Goal: Task Accomplishment & Management: Complete application form

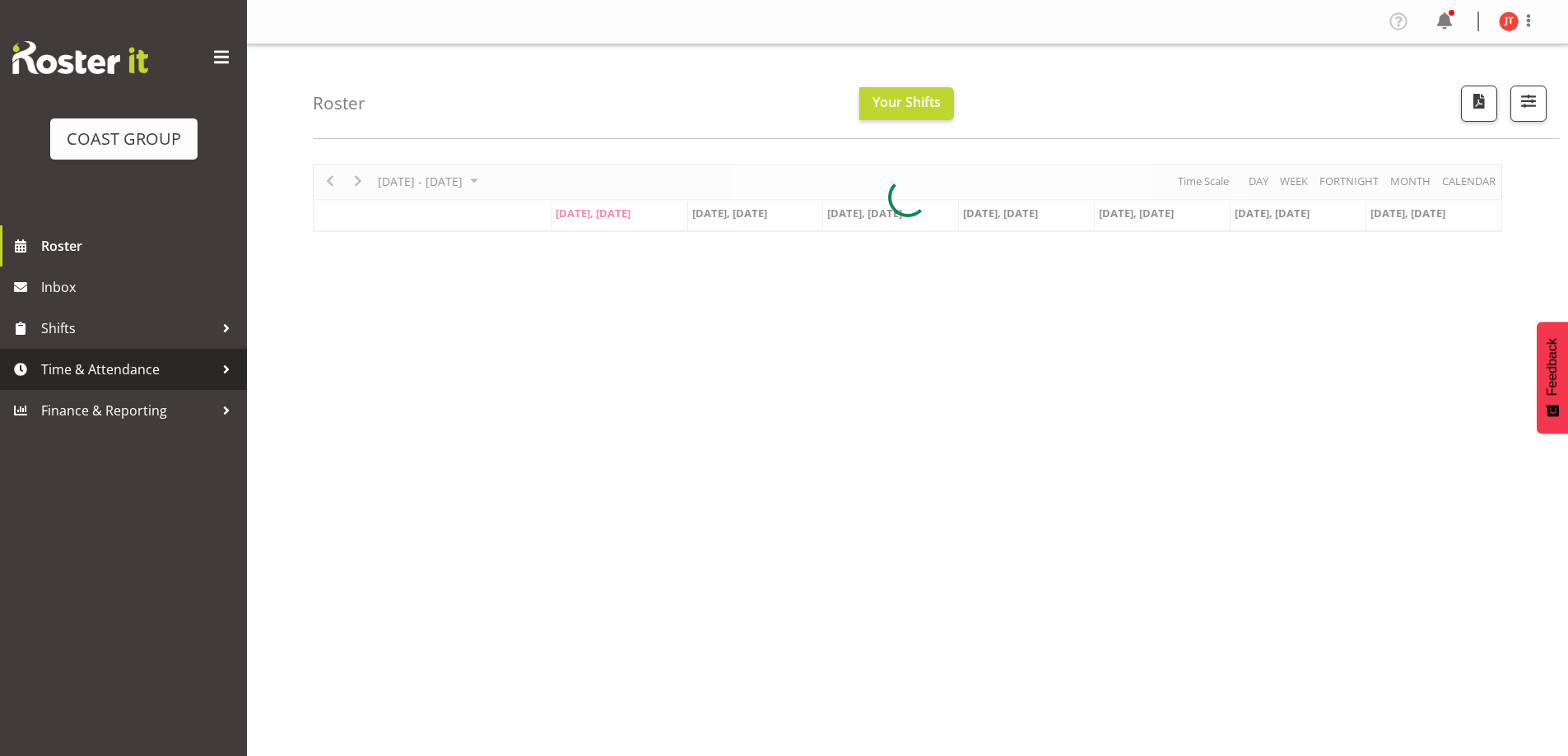
click at [128, 372] on span "Time & Attendance" at bounding box center [127, 370] width 172 height 25
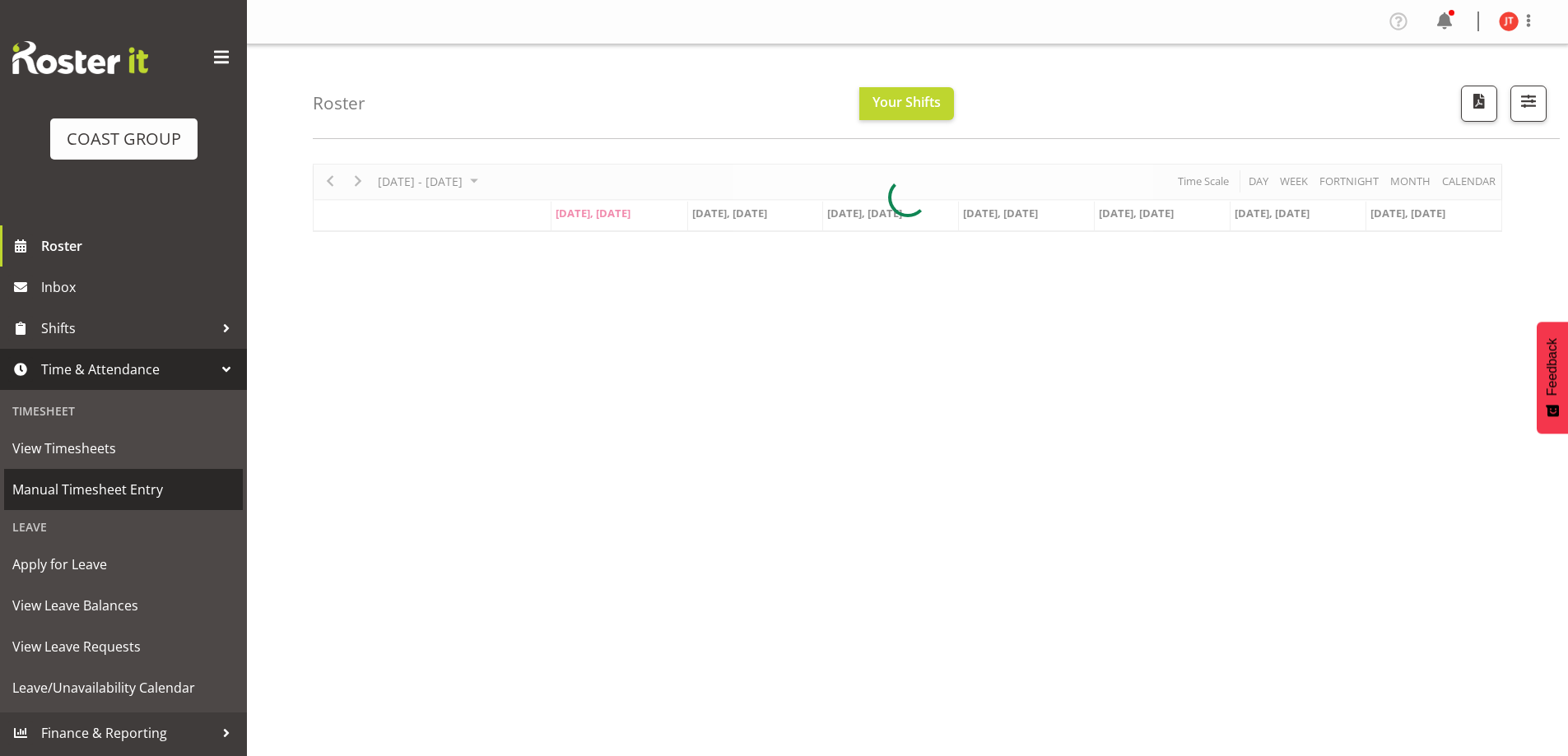
click at [111, 482] on span "Manual Timesheet Entry" at bounding box center [123, 490] width 222 height 25
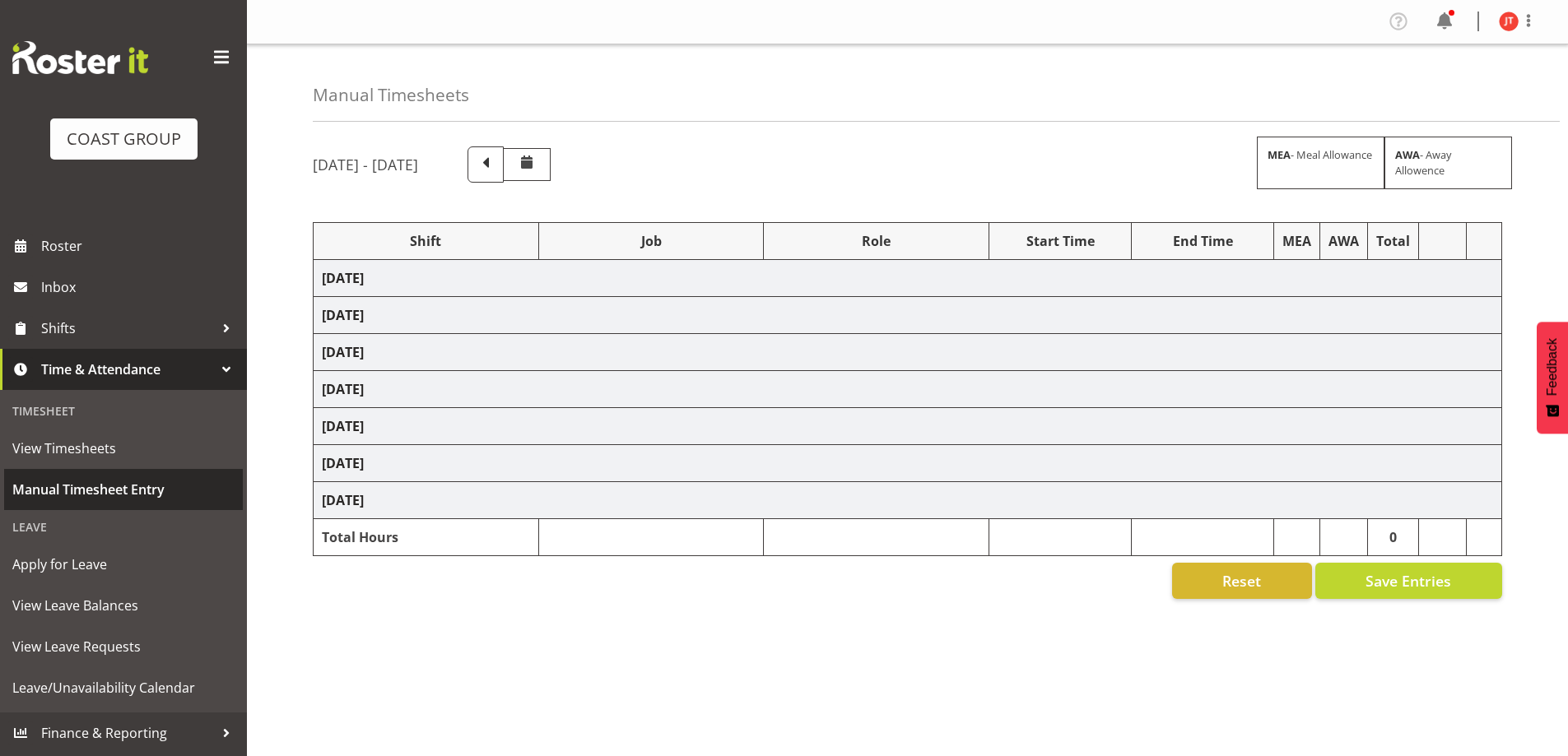
select select "47759"
select select "7032"
select select "47759"
select select "7032"
select select "16"
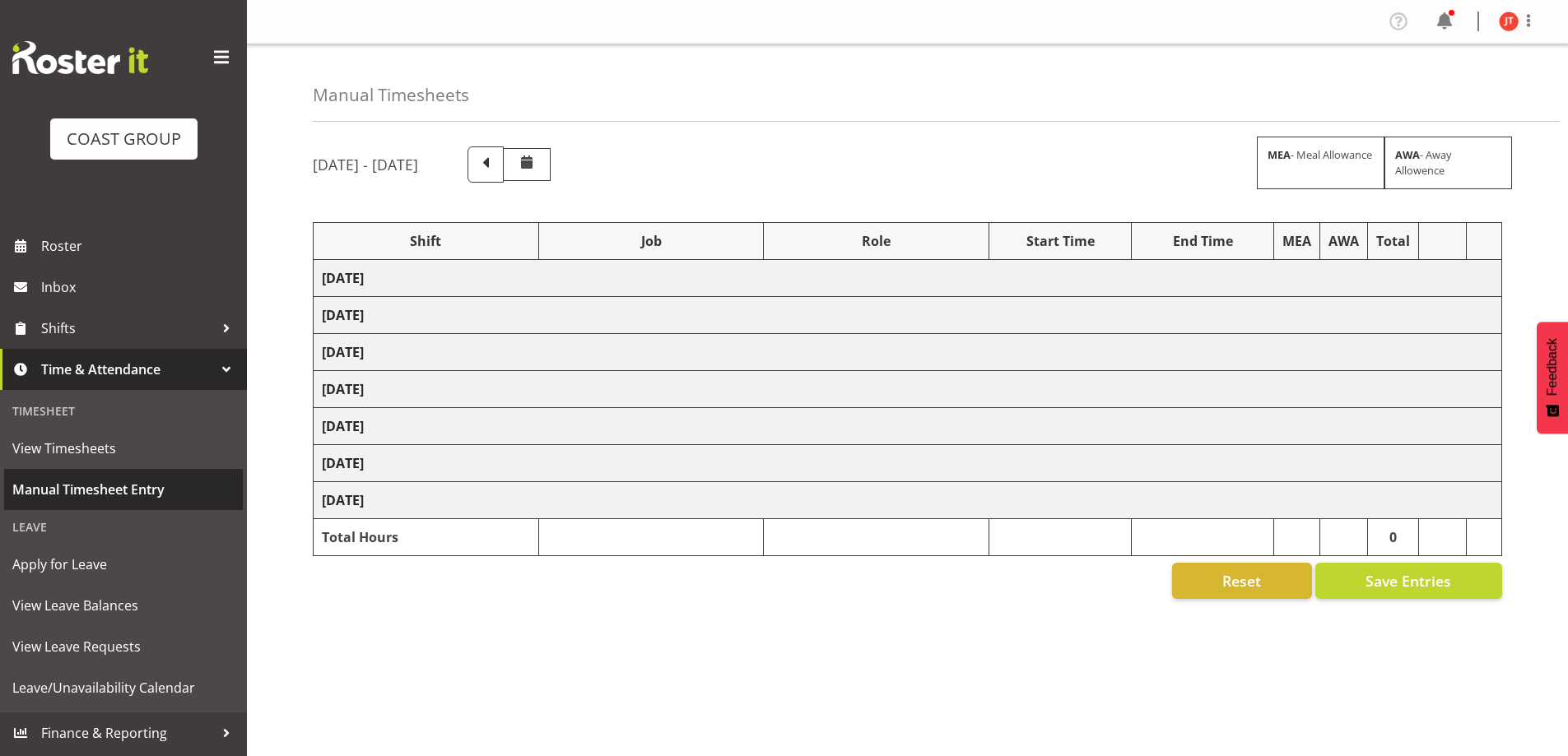
select select "47759"
select select "7032"
select select "47759"
select select "7032"
select select "47759"
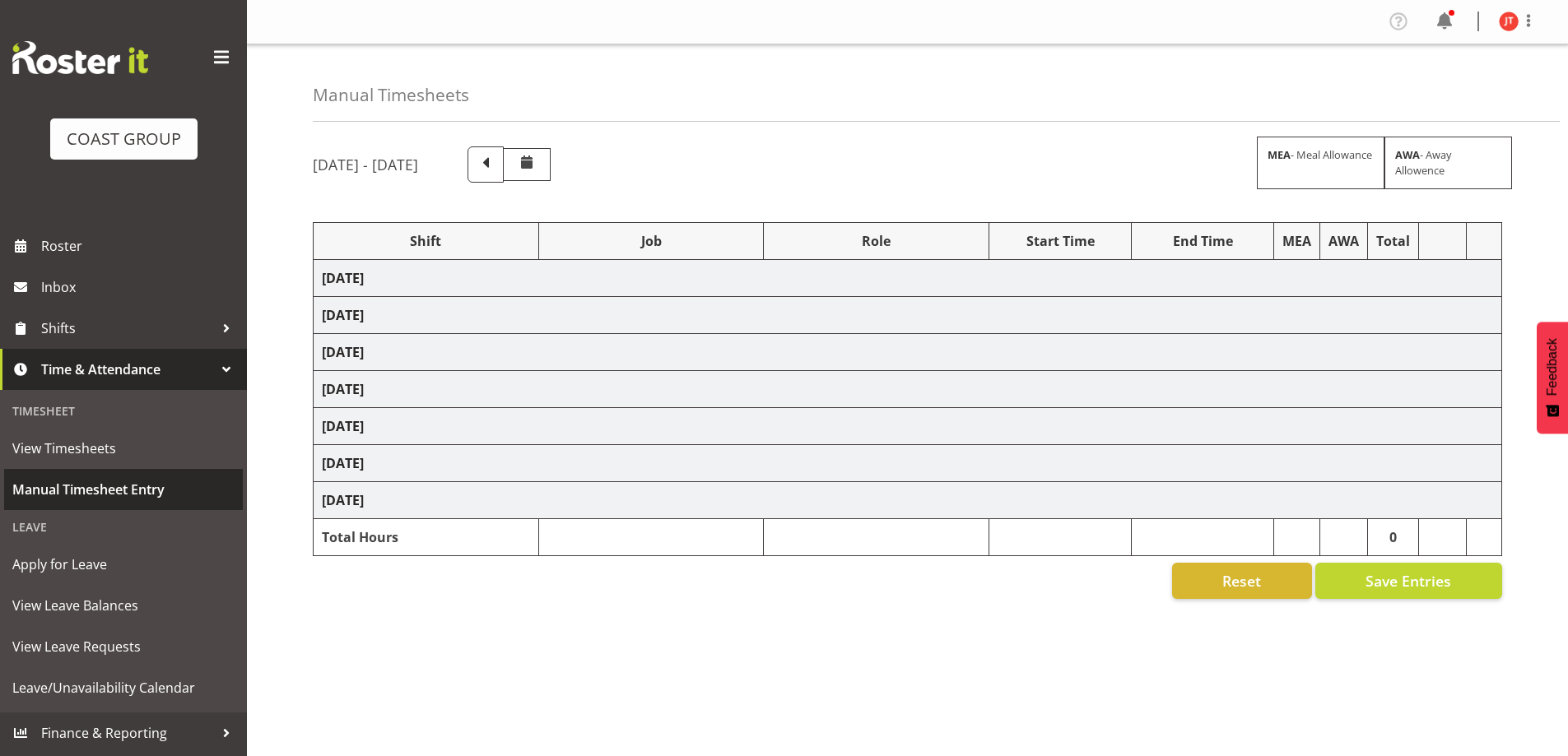
select select "7032"
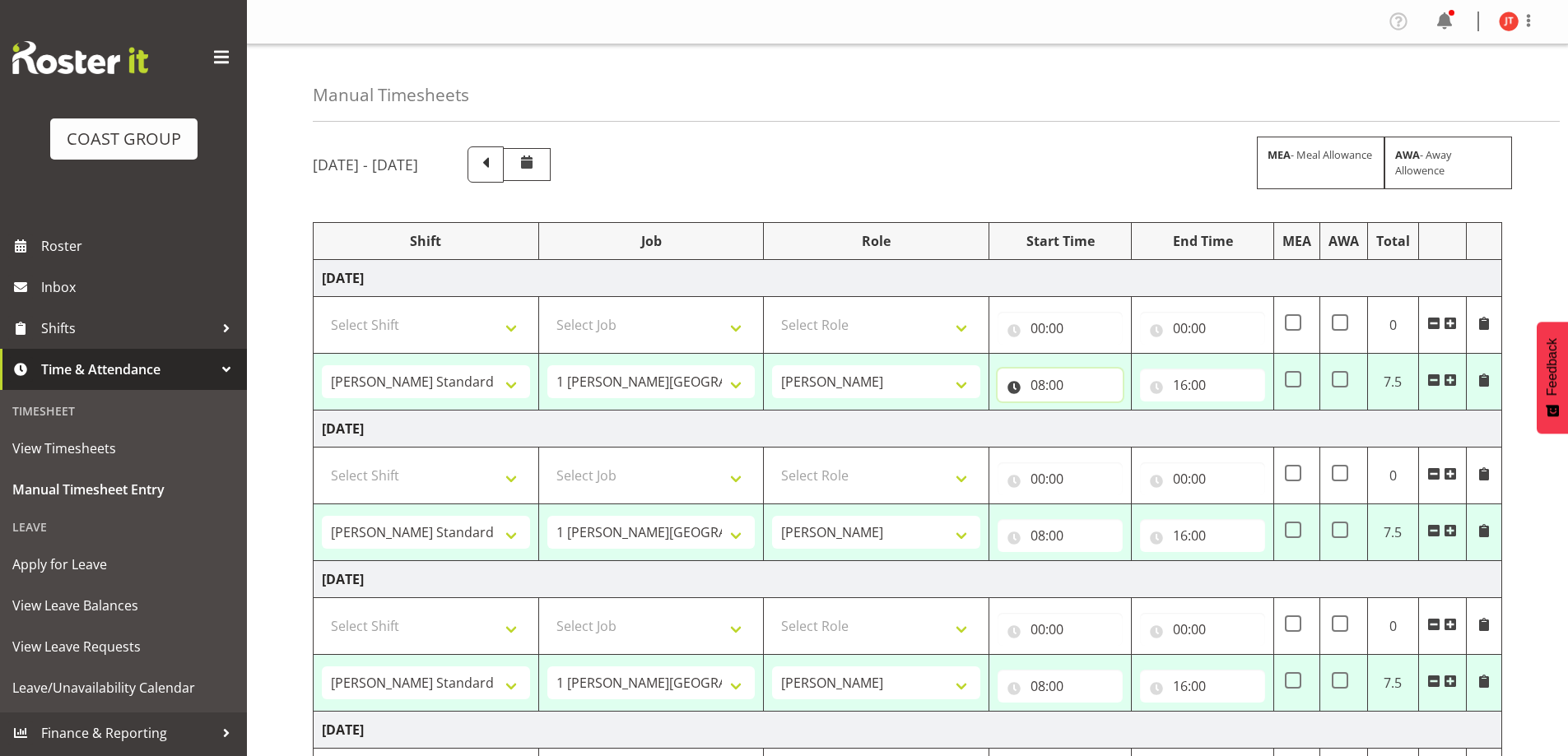
click at [1062, 387] on input "08:00" at bounding box center [1060, 385] width 125 height 33
drag, startPoint x: 1107, startPoint y: 427, endPoint x: 1103, endPoint y: 413, distance: 14.6
click at [1107, 427] on select "00 01 02 03 04 05 06 07 08 09 10 11 12 13 14 15 16 17 18 19 20 21 22 23" at bounding box center [1110, 428] width 37 height 33
select select "9"
click at [1091, 411] on select "00 01 02 03 04 05 06 07 08 09 10 11 12 13 14 15 16 17 18 19 20 21 22 23" at bounding box center [1110, 428] width 37 height 33
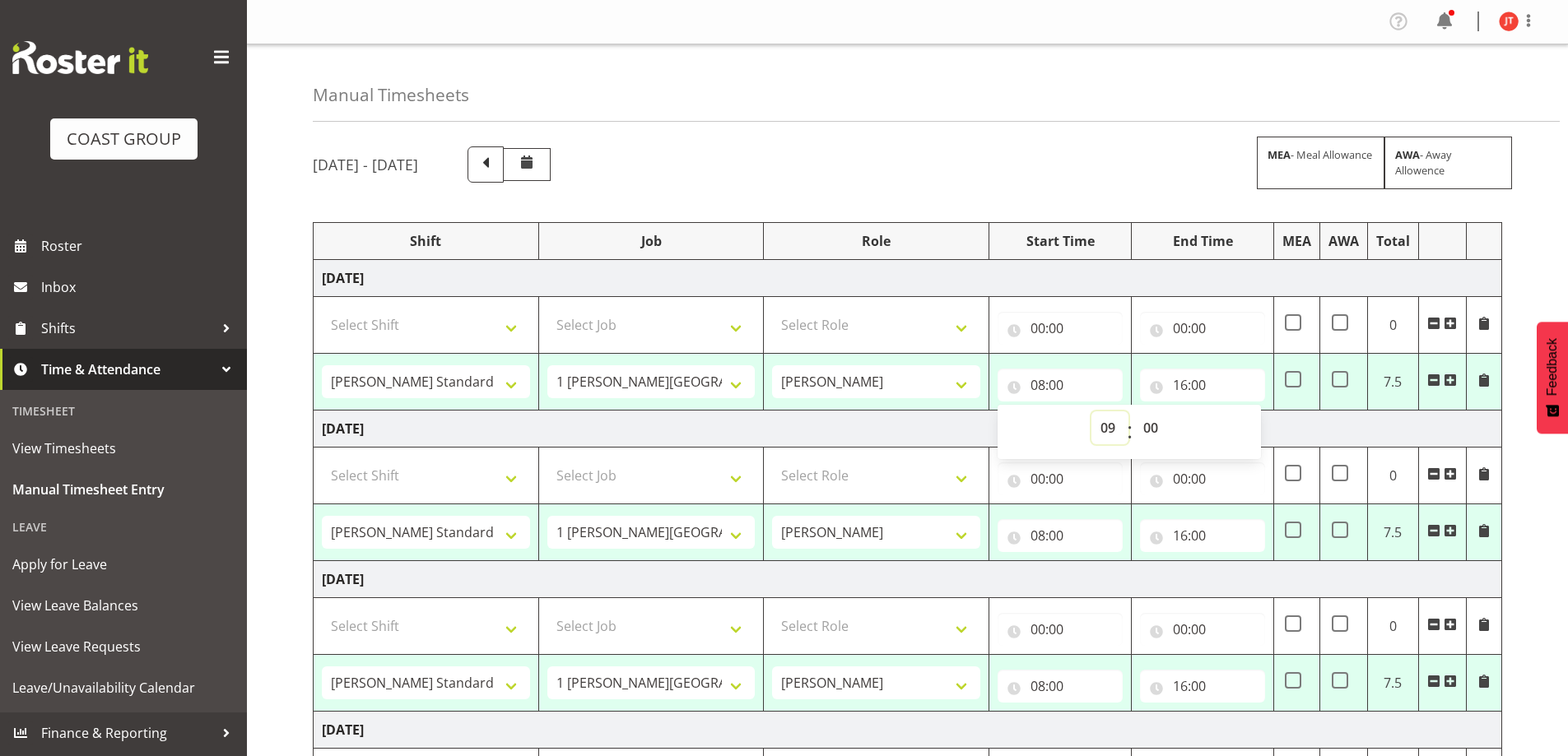
type input "09:00"
click at [1214, 378] on input "16:00" at bounding box center [1202, 385] width 125 height 33
drag, startPoint x: 1256, startPoint y: 427, endPoint x: 1253, endPoint y: 413, distance: 14.3
click at [1256, 427] on select "00 01 02 03 04 05 06 07 08 09 10 11 12 13 14 15 16 17 18 19 20 21 22 23" at bounding box center [1252, 428] width 37 height 33
select select "14"
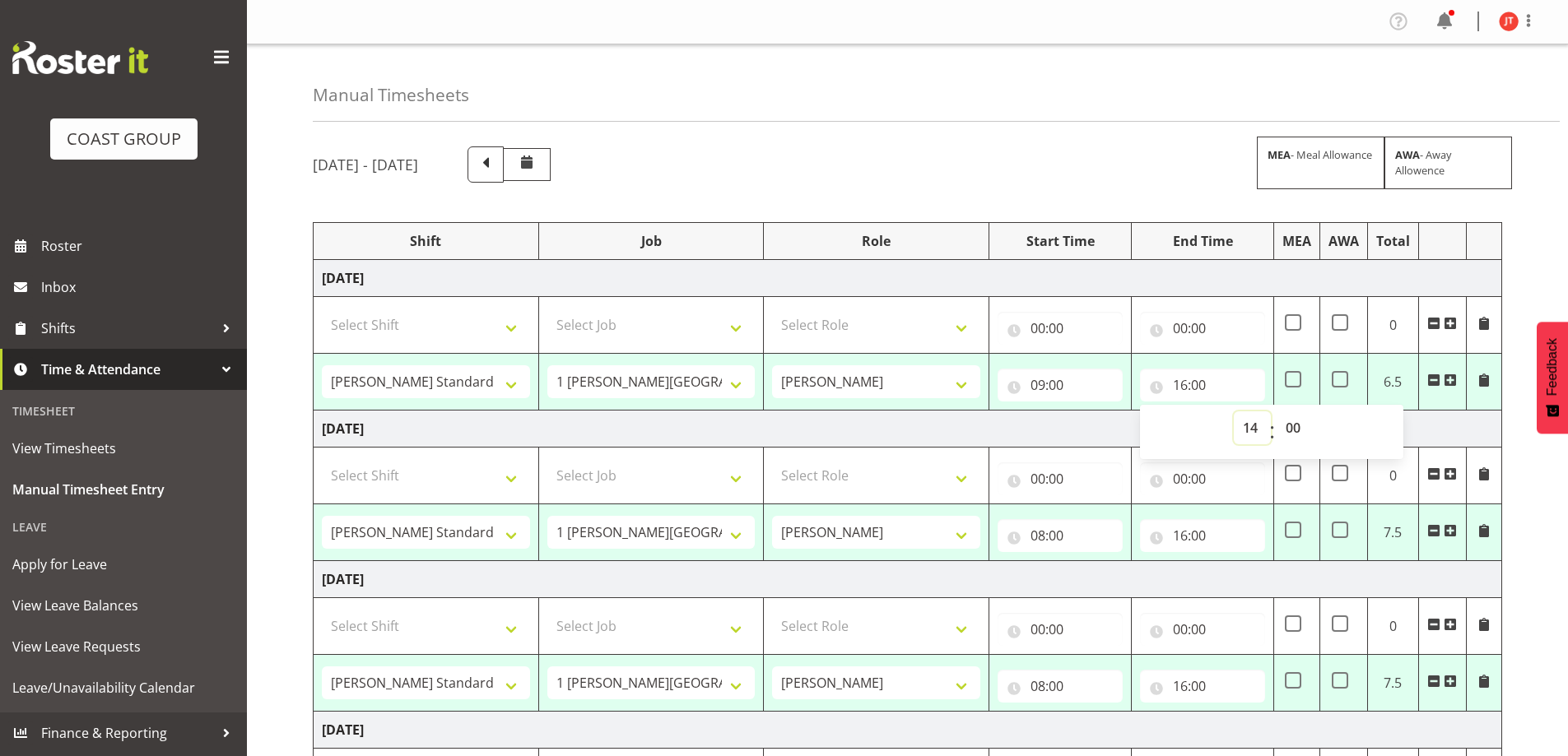
click at [1234, 411] on select "00 01 02 03 04 05 06 07 08 09 10 11 12 13 14 15 16 17 18 19 20 21 22 23" at bounding box center [1252, 428] width 37 height 33
type input "14:00"
click at [1037, 539] on input "08:00" at bounding box center [1060, 535] width 125 height 33
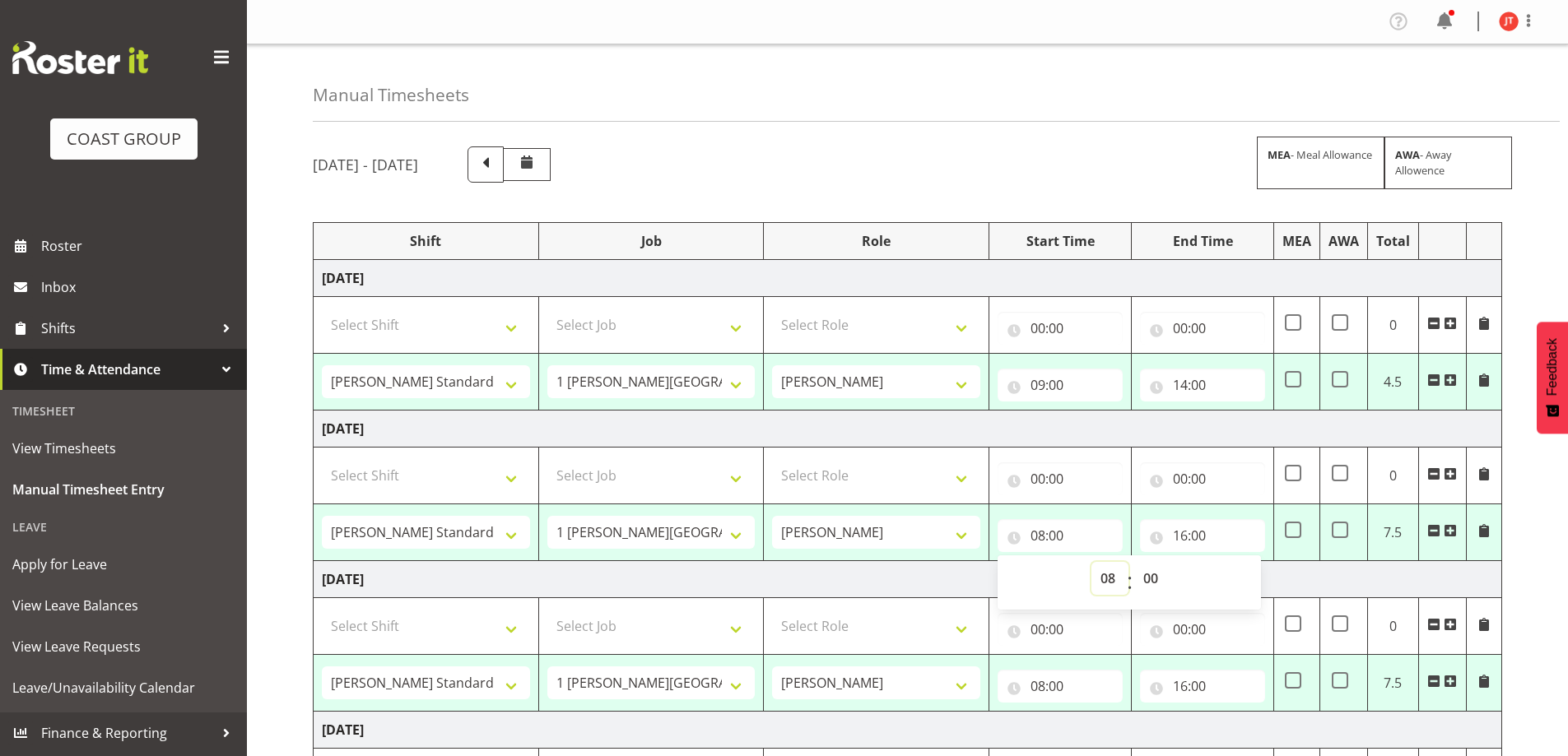
click at [1109, 579] on select "00 01 02 03 04 05 06 07 08 09 10 11 12 13 14 15 16 17 18 19 20 21 22 23" at bounding box center [1110, 579] width 37 height 33
select select "9"
click at [1091, 562] on select "00 01 02 03 04 05 06 07 08 09 10 11 12 13 14 15 16 17 18 19 20 21 22 23" at bounding box center [1110, 579] width 37 height 33
type input "09:00"
click at [1171, 538] on input "16:00" at bounding box center [1202, 535] width 125 height 33
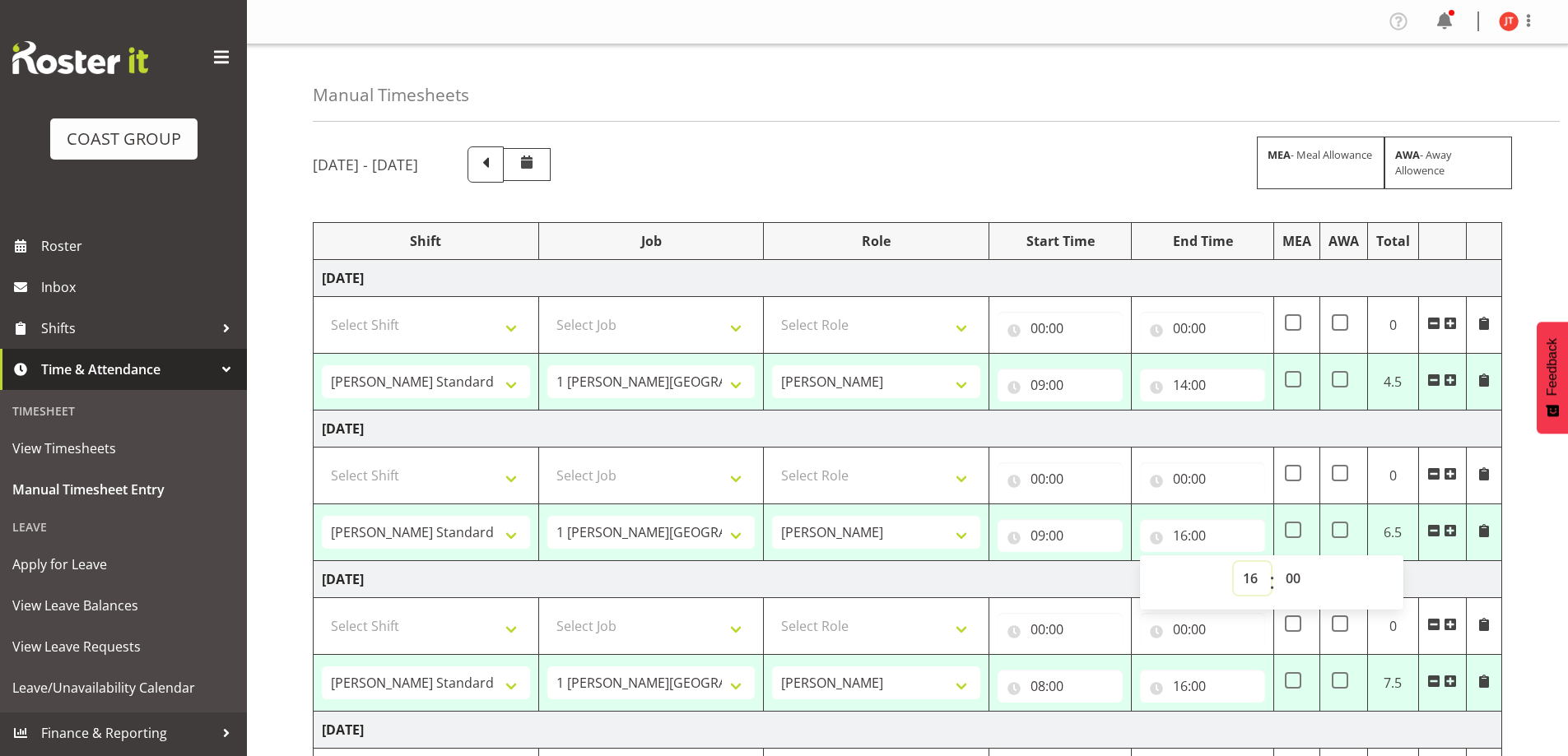
drag, startPoint x: 1252, startPoint y: 579, endPoint x: 1249, endPoint y: 562, distance: 17.3
click at [1252, 579] on select "00 01 02 03 04 05 06 07 08 09 10 11 12 13 14 15 16 17 18 19 20 21 22 23" at bounding box center [1252, 579] width 37 height 33
select select "14"
click at [1234, 562] on select "00 01 02 03 04 05 06 07 08 09 10 11 12 13 14 15 16 17 18 19 20 21 22 23" at bounding box center [1252, 579] width 37 height 33
type input "14:00"
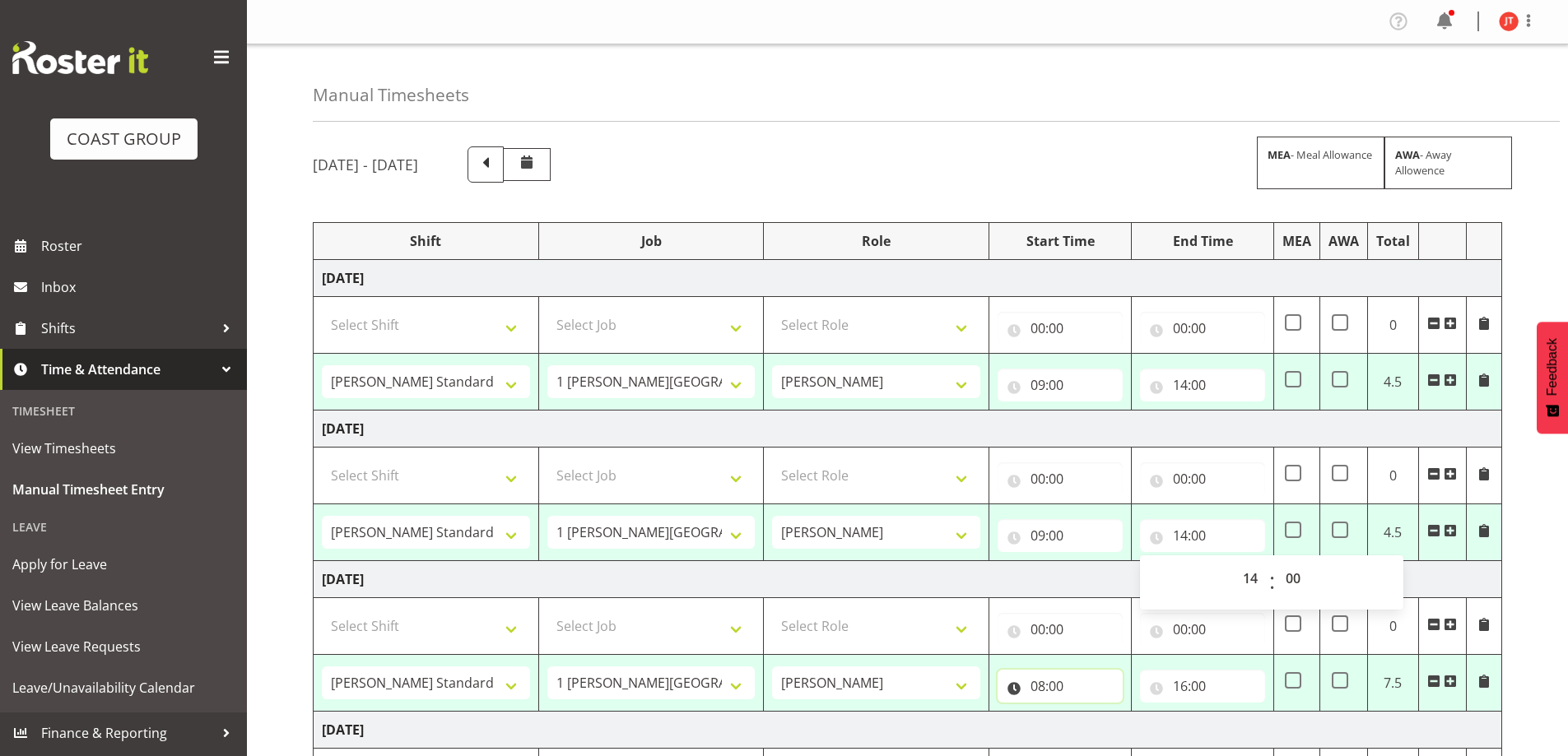
click at [1066, 687] on input "08:00" at bounding box center [1060, 686] width 125 height 33
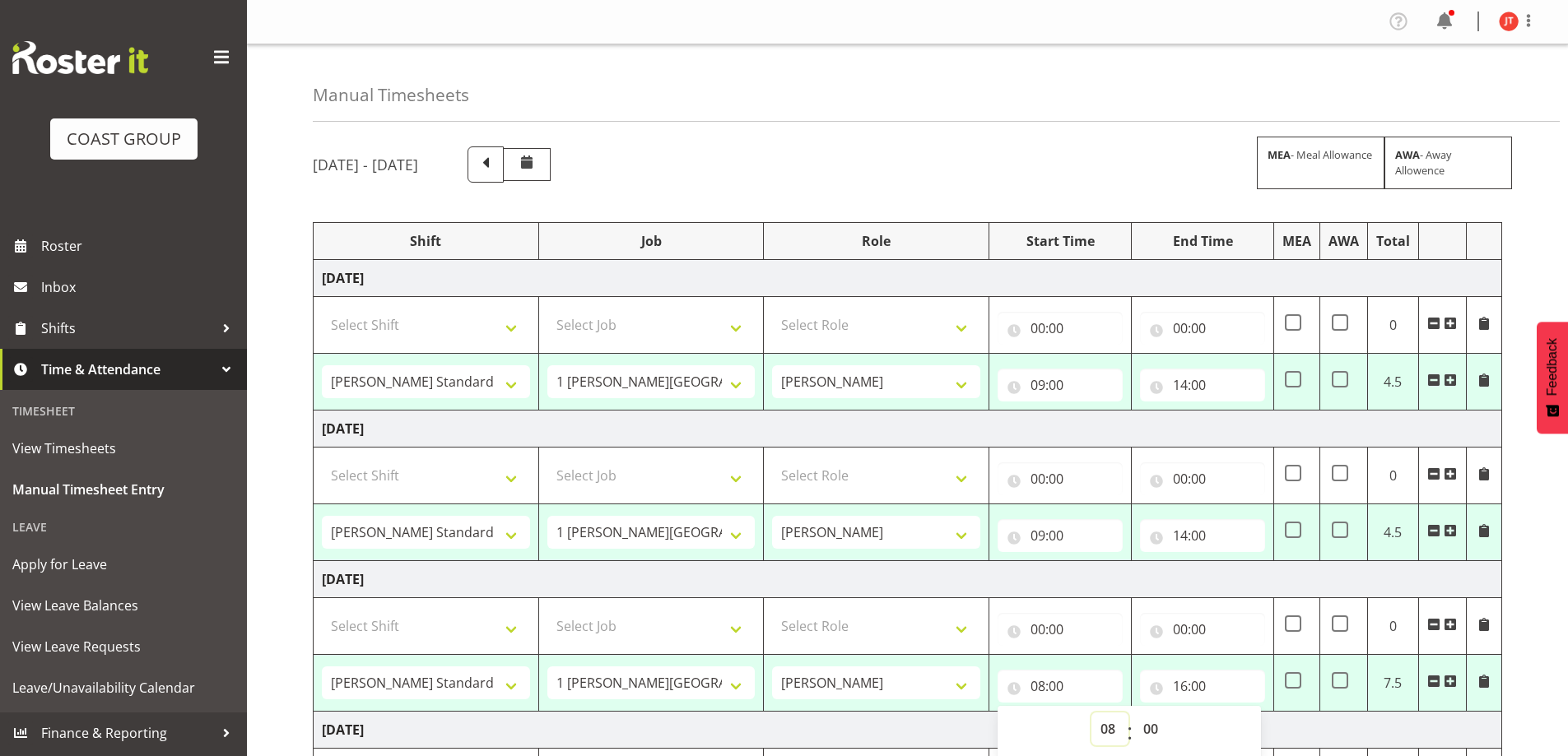
click at [1111, 738] on select "00 01 02 03 04 05 06 07 08 09 10 11 12 13 14 15 16 17 18 19 20 21 22 23" at bounding box center [1110, 729] width 37 height 33
select select "9"
click at [1091, 713] on select "00 01 02 03 04 05 06 07 08 09 10 11 12 13 14 15 16 17 18 19 20 21 22 23" at bounding box center [1110, 729] width 37 height 33
type input "09:00"
click at [1210, 687] on input "16:00" at bounding box center [1202, 686] width 125 height 33
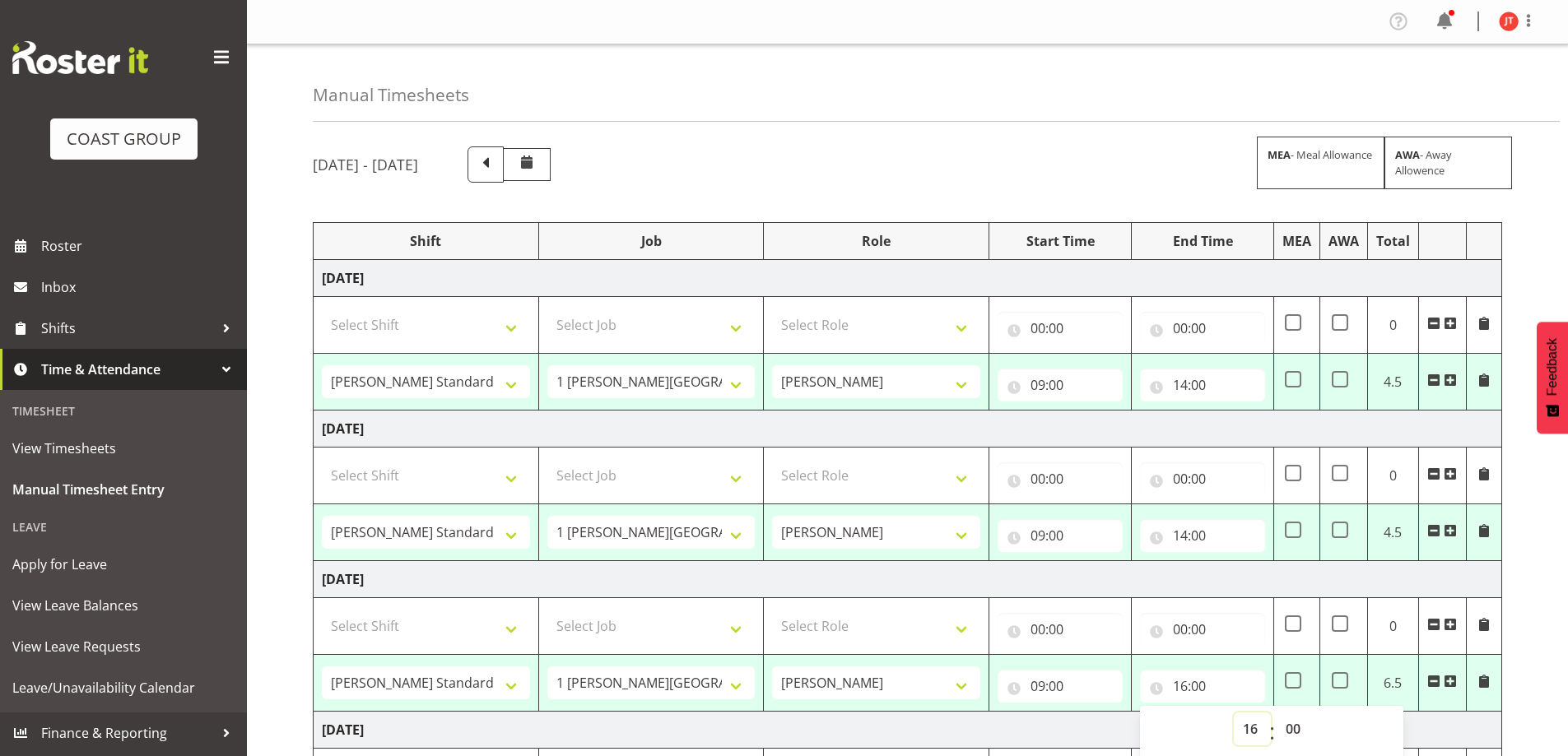
click at [1247, 728] on select "00 01 02 03 04 05 06 07 08 09 10 11 12 13 14 15 16 17 18 19 20 21 22 23" at bounding box center [1252, 729] width 37 height 33
select select "14"
click at [1234, 713] on select "00 01 02 03 04 05 06 07 08 09 10 11 12 13 14 15 16 17 18 19 20 21 22 23" at bounding box center [1252, 729] width 37 height 33
type input "14:00"
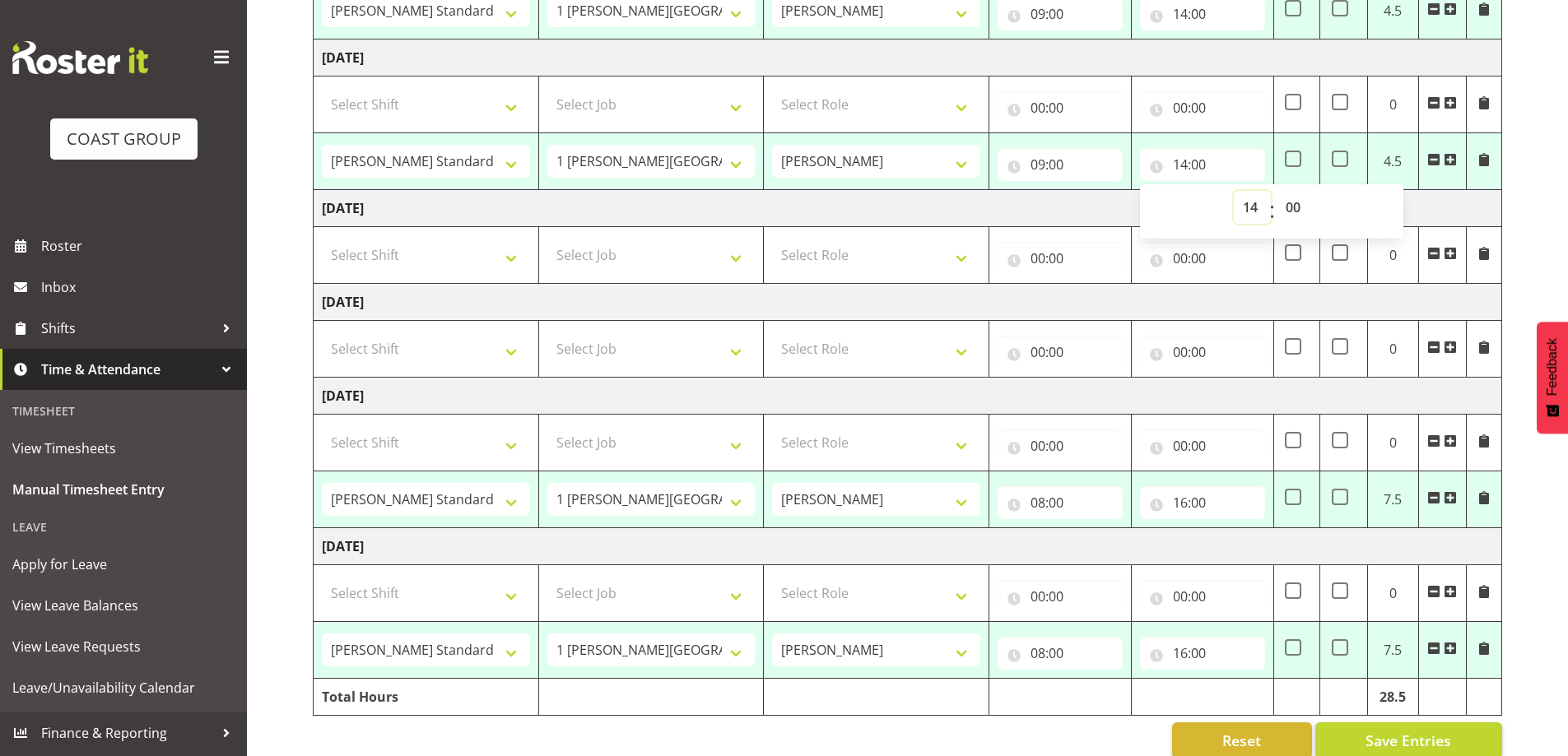
scroll to position [549, 0]
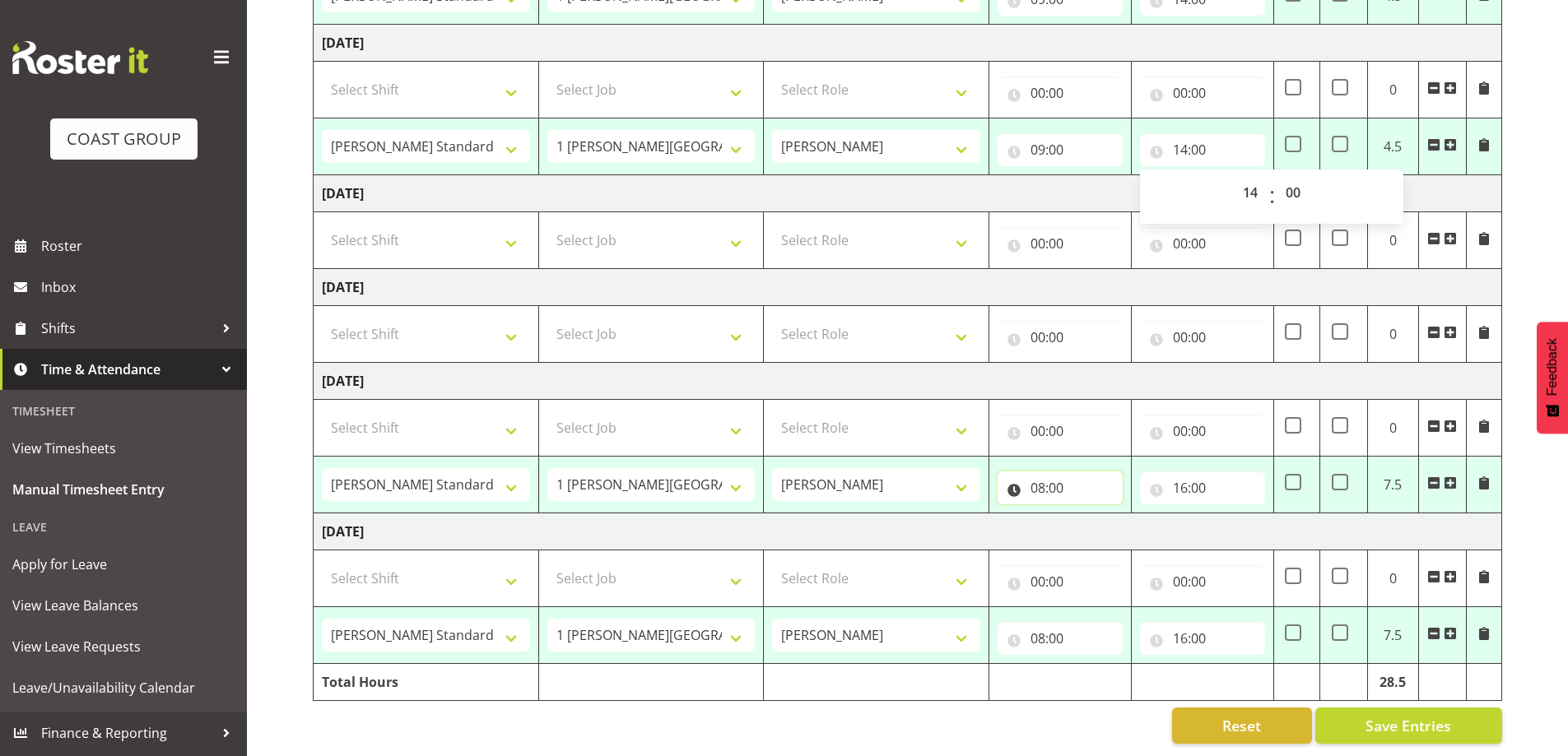
click at [1067, 478] on input "08:00" at bounding box center [1060, 488] width 125 height 33
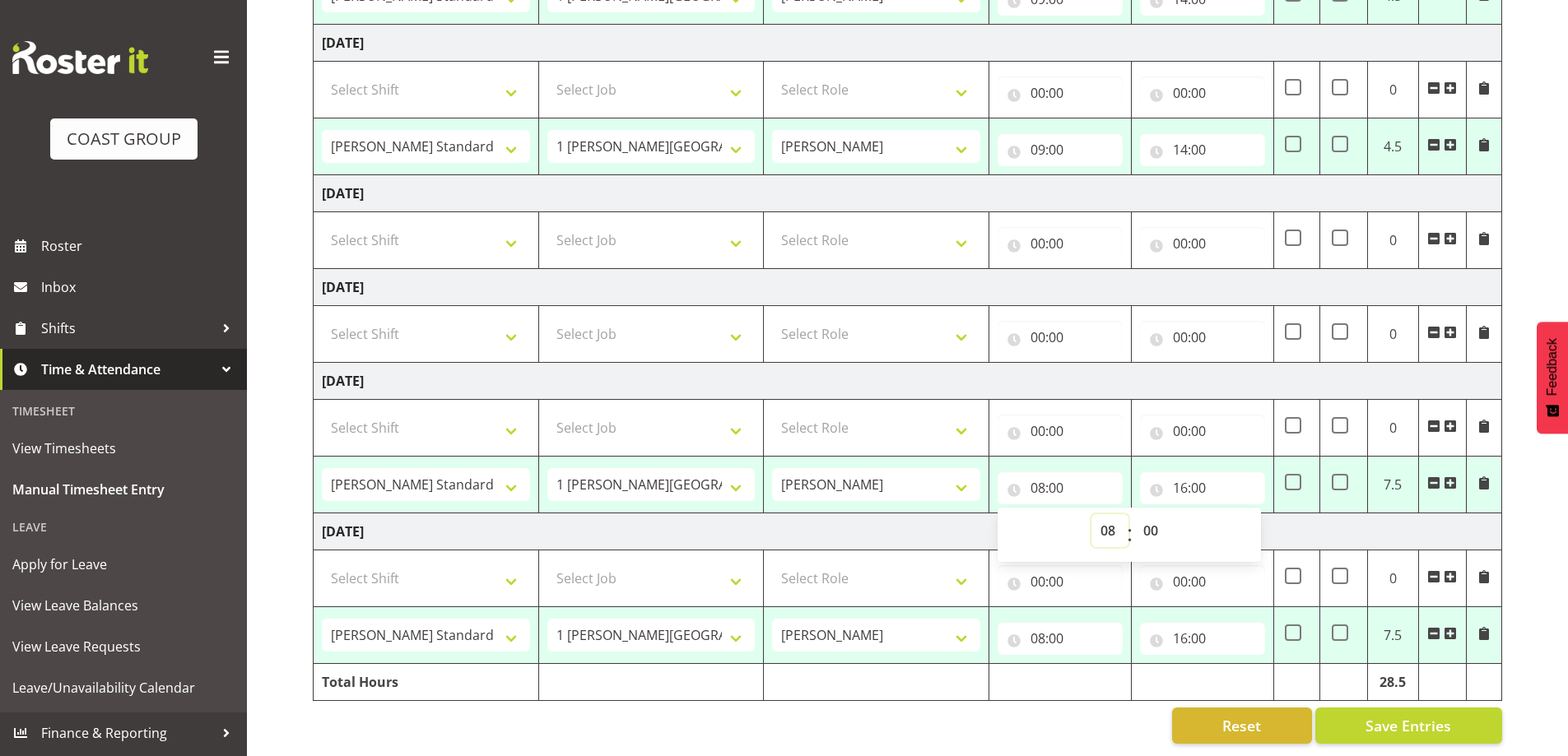
click at [1108, 517] on select "00 01 02 03 04 05 06 07 08 09 10 11 12 13 14 15 16 17 18 19 20 21 22 23" at bounding box center [1110, 531] width 37 height 33
select select "9"
click at [1091, 514] on select "00 01 02 03 04 05 06 07 08 09 10 11 12 13 14 15 16 17 18 19 20 21 22 23" at bounding box center [1110, 531] width 37 height 33
type input "09:00"
click at [1192, 472] on input "16:00" at bounding box center [1202, 488] width 125 height 33
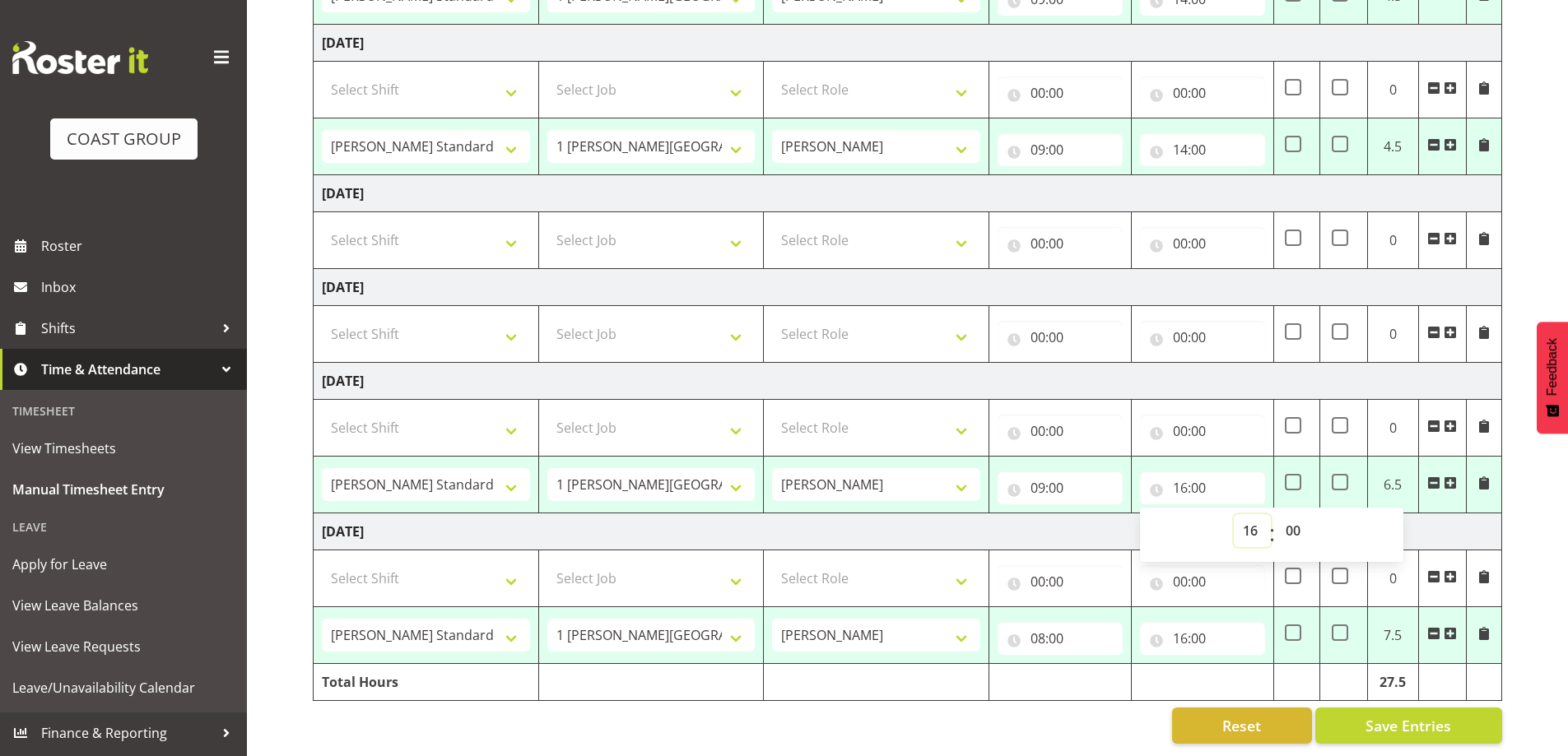
click at [1247, 523] on select "00 01 02 03 04 05 06 07 08 09 10 11 12 13 14 15 16 17 18 19 20 21 22 23" at bounding box center [1252, 531] width 37 height 33
select select "14"
click at [1234, 514] on select "00 01 02 03 04 05 06 07 08 09 10 11 12 13 14 15 16 17 18 19 20 21 22 23" at bounding box center [1252, 531] width 37 height 33
type input "14:00"
click at [1044, 632] on input "08:00" at bounding box center [1060, 639] width 125 height 33
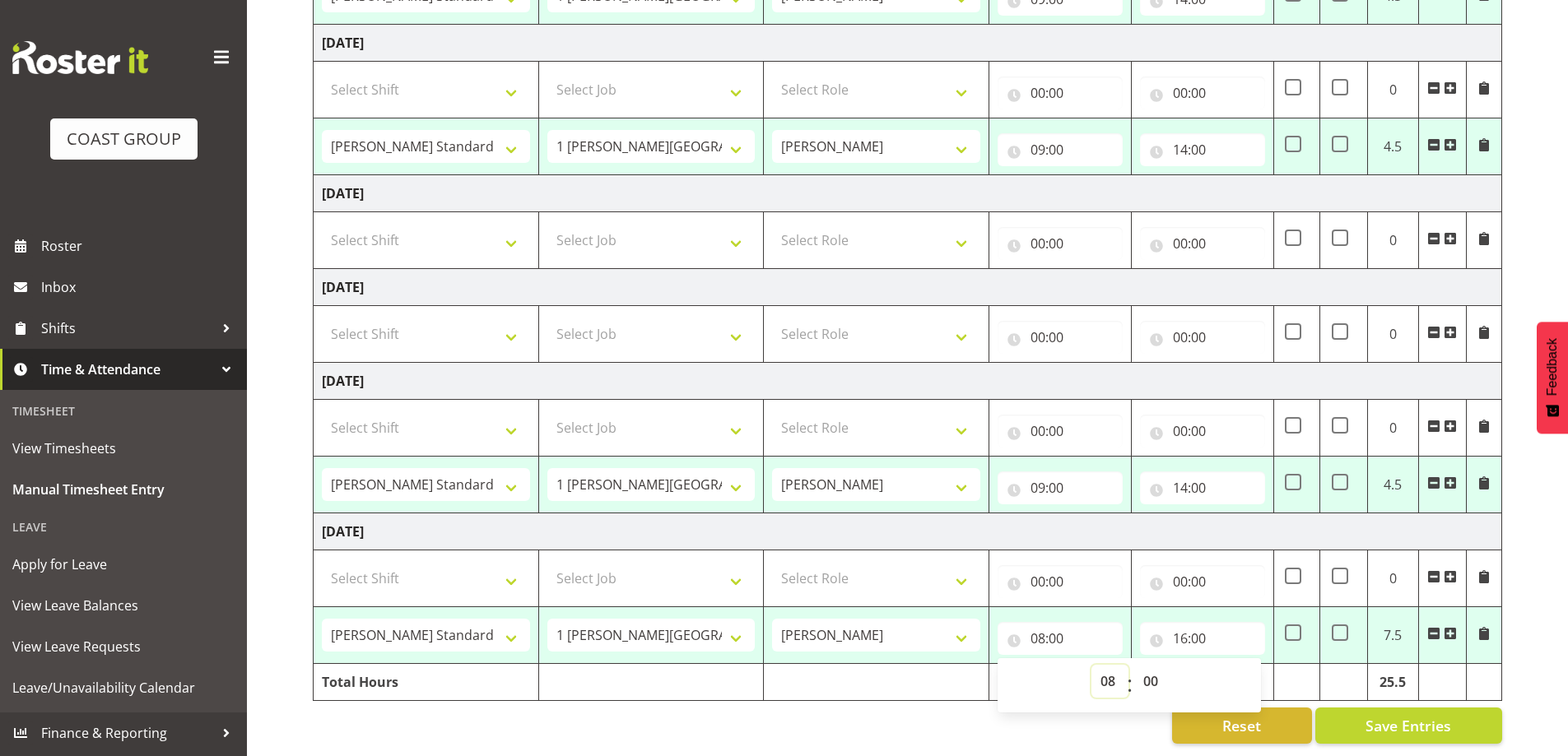
click at [1111, 671] on select "00 01 02 03 04 05 06 07 08 09 10 11 12 13 14 15 16 17 18 19 20 21 22 23" at bounding box center [1110, 681] width 37 height 33
select select "9"
click at [1091, 665] on select "00 01 02 03 04 05 06 07 08 09 10 11 12 13 14 15 16 17 18 19 20 21 22 23" at bounding box center [1110, 681] width 37 height 33
type input "09:00"
click at [1191, 630] on input "16:00" at bounding box center [1202, 639] width 125 height 33
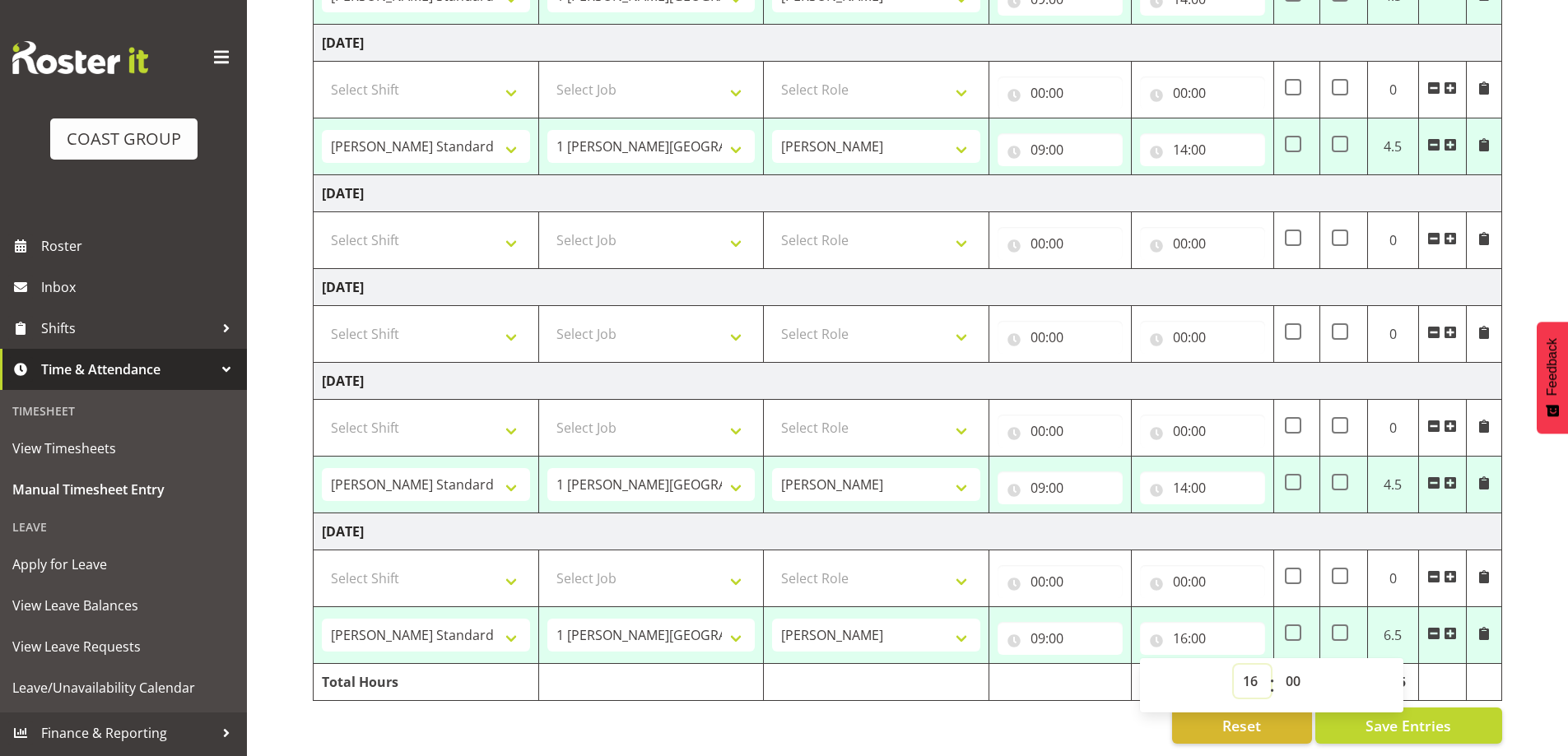
click at [1251, 665] on select "00 01 02 03 04 05 06 07 08 09 10 11 12 13 14 15 16 17 18 19 20 21 22 23" at bounding box center [1252, 681] width 37 height 33
select select "14"
click at [1234, 665] on select "00 01 02 03 04 05 06 07 08 09 10 11 12 13 14 15 16 17 18 19 20 21 22 23" at bounding box center [1252, 681] width 37 height 33
type input "14:00"
click at [993, 708] on div "Reset Save Entries" at bounding box center [907, 726] width 1189 height 37
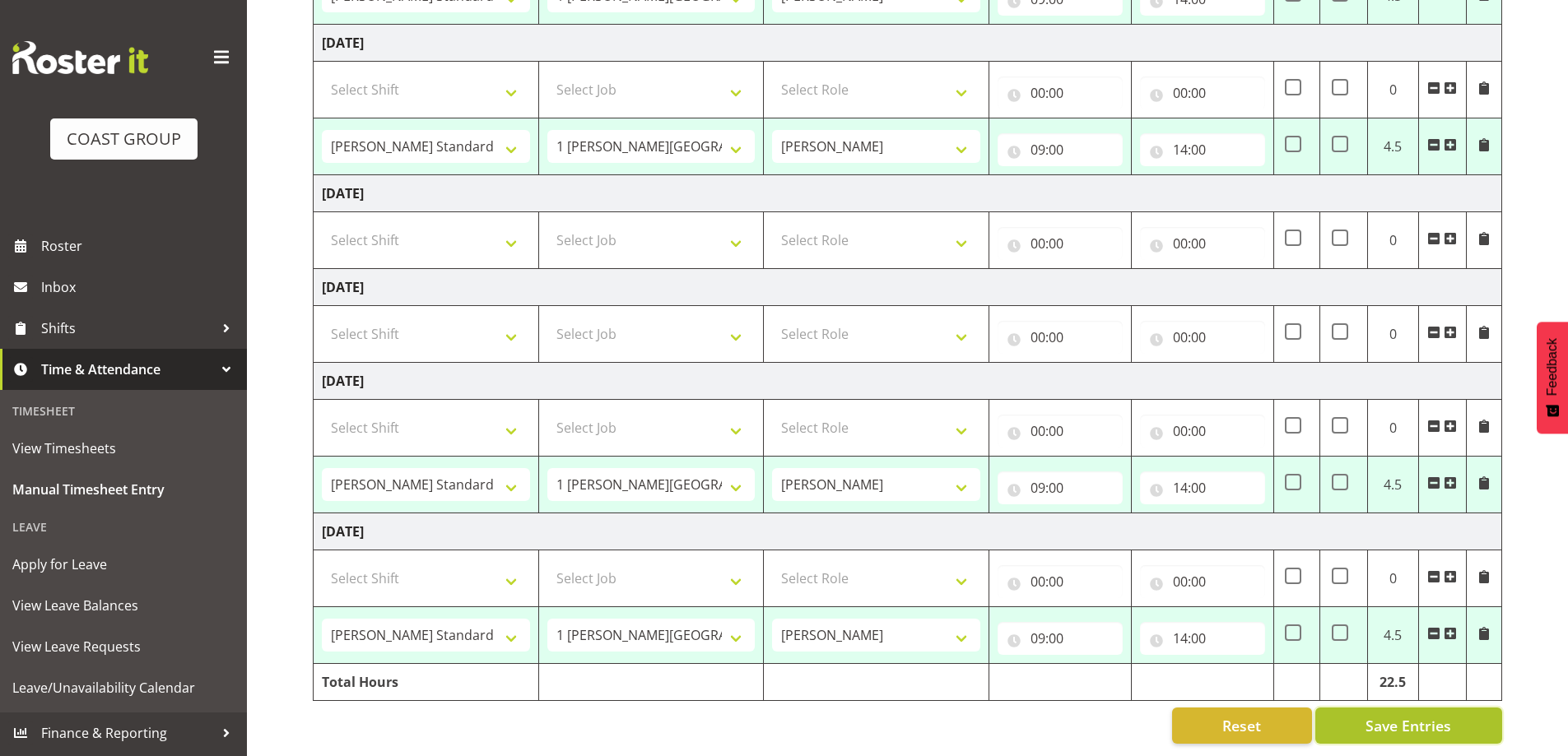
click at [1400, 718] on span "Save Entries" at bounding box center [1407, 725] width 86 height 21
select select "47759"
select select "7032"
type input "09:00"
type input "14:00"
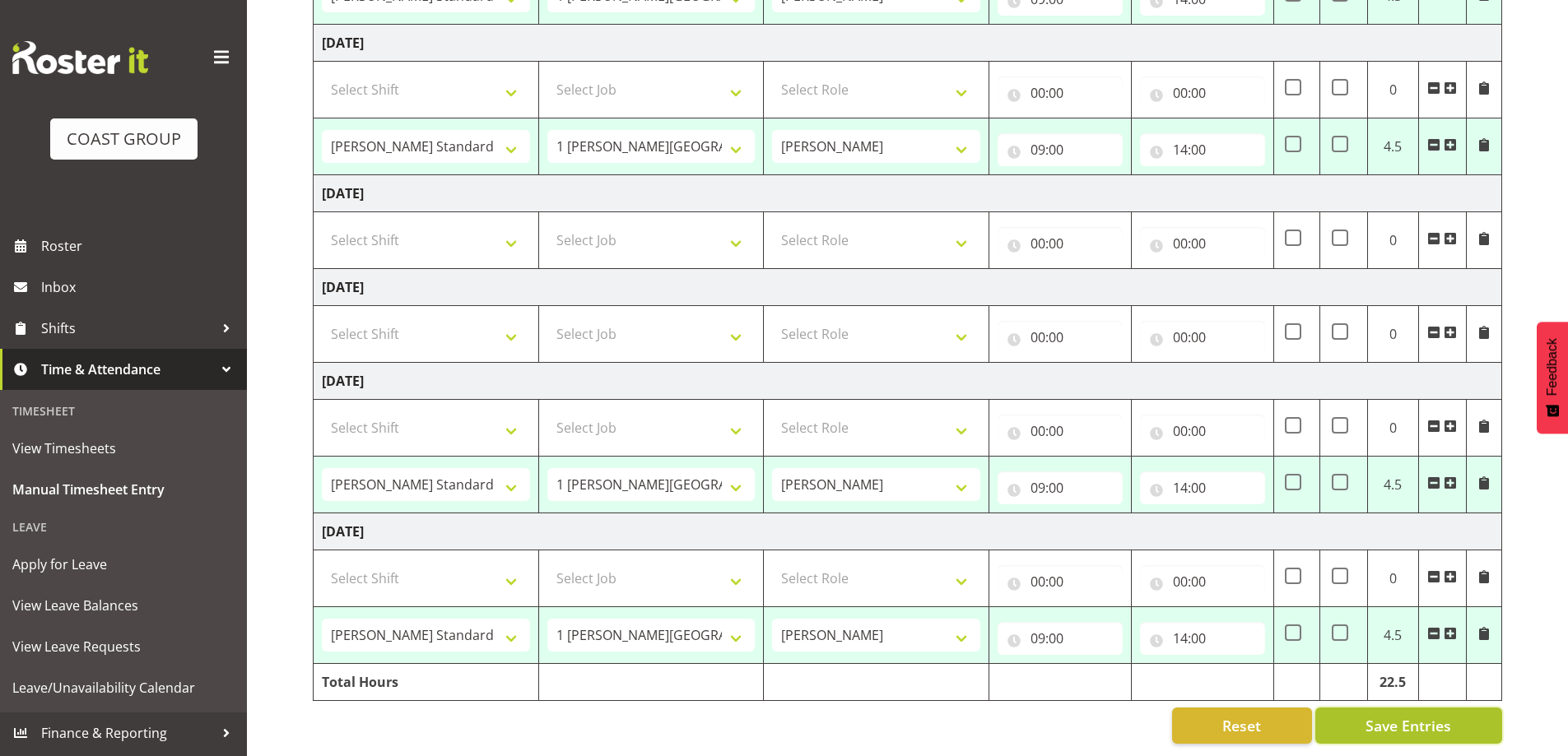
select select "47759"
select select "7032"
type input "09:00"
type input "14:00"
select select "47759"
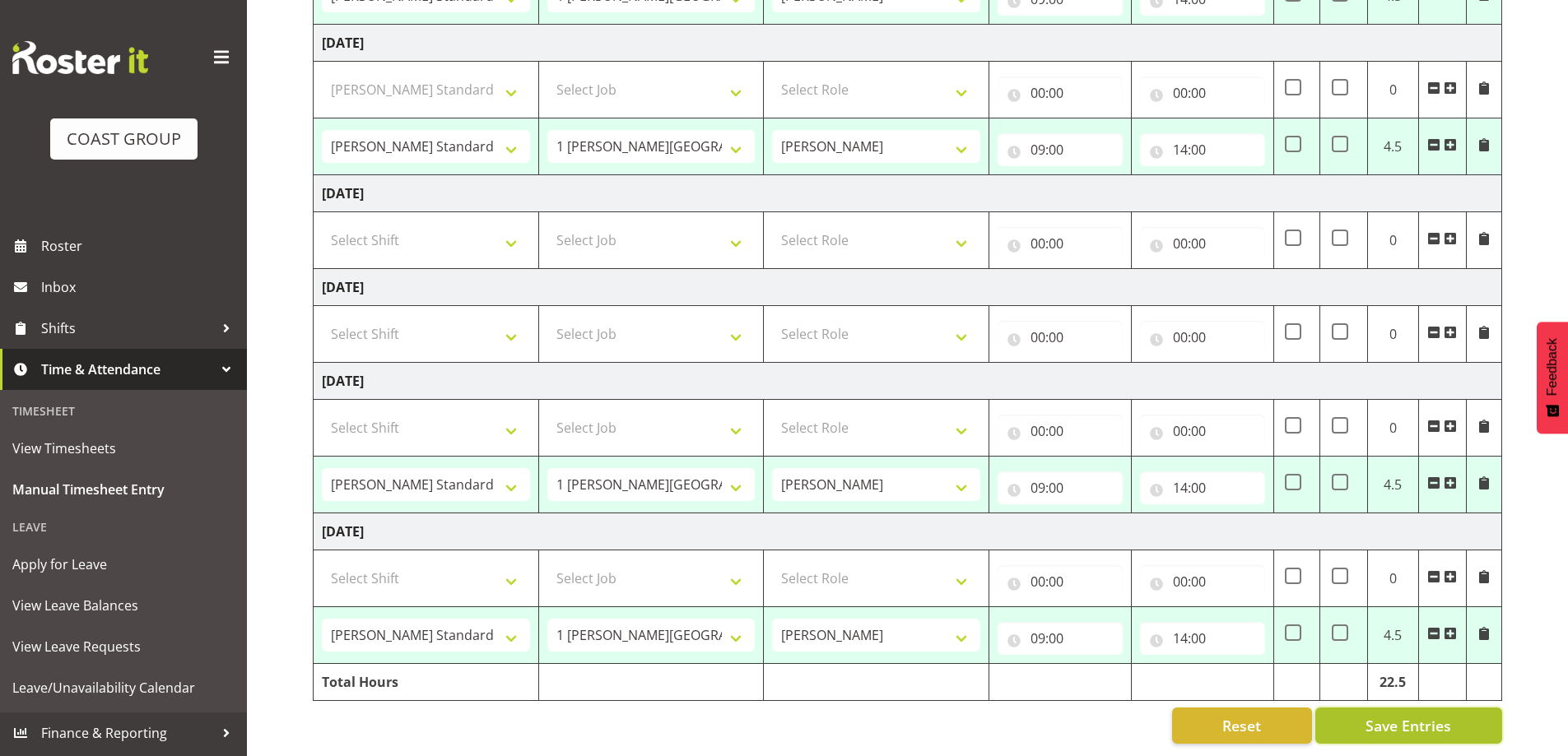
select select "7032"
type input "09:00"
type input "14:00"
select select "47759"
select select "7032"
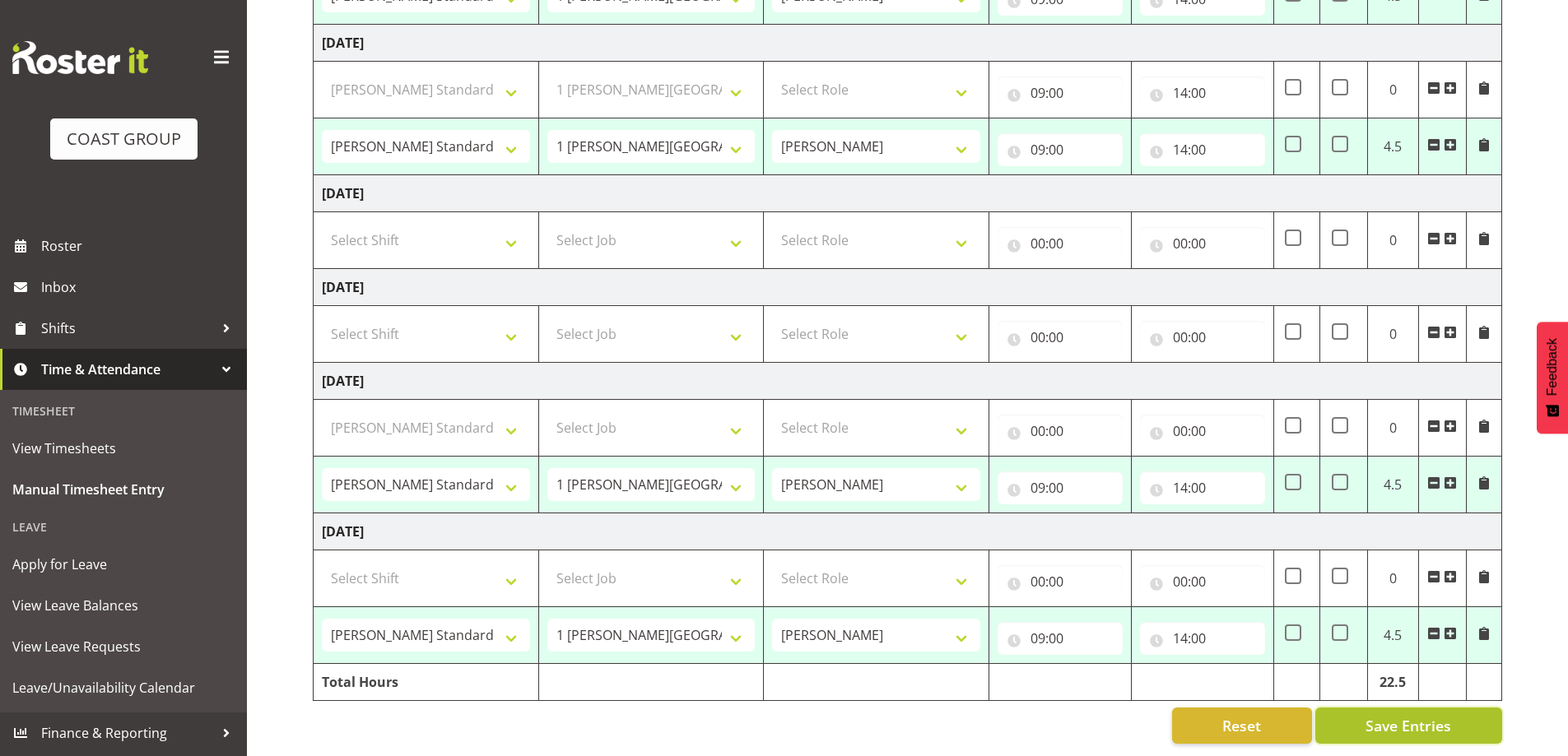
type input "09:00"
type input "14:00"
select select "47759"
select select "7032"
type input "09:00"
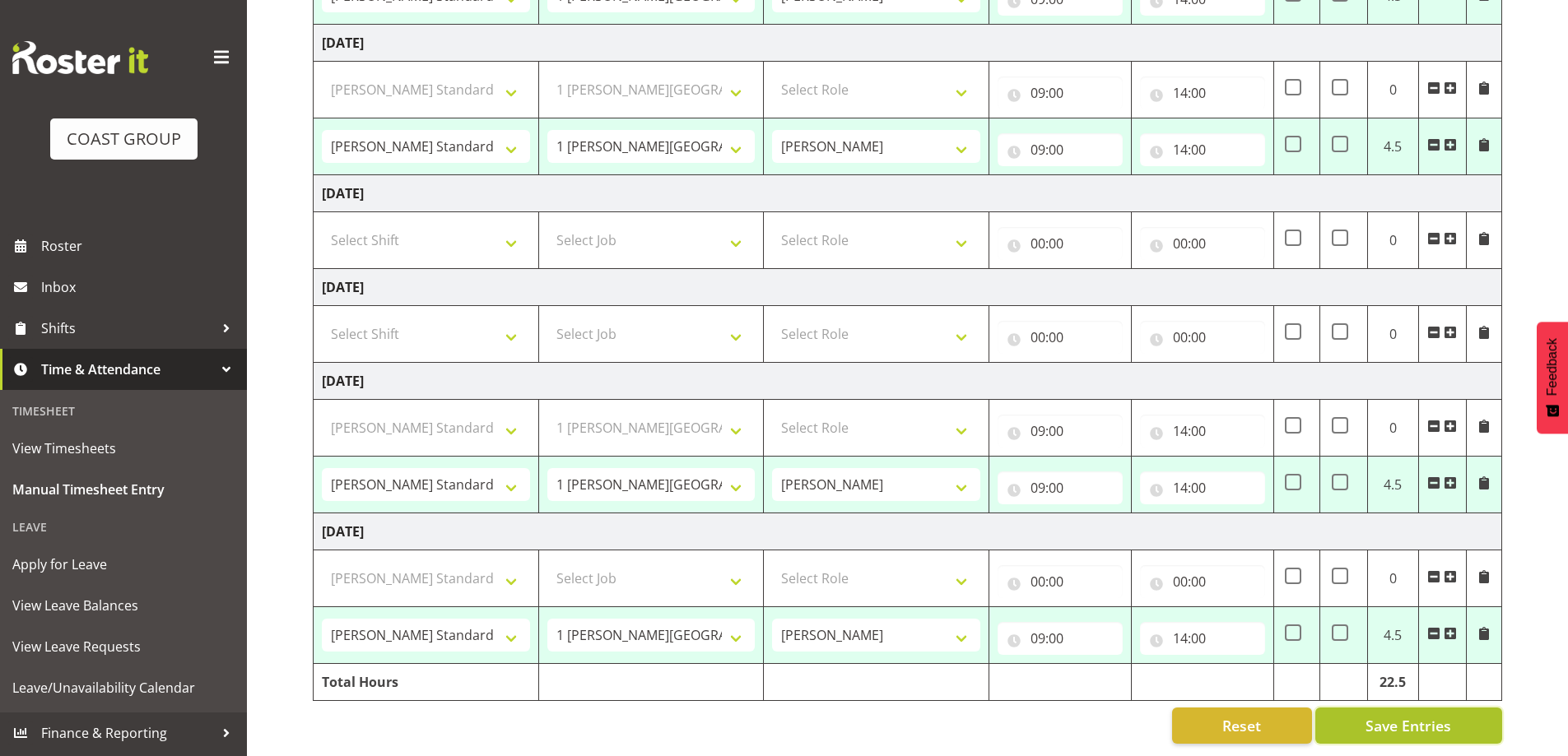
type input "14:00"
select select "47759"
select select "7032"
select select "47759"
select select "7032"
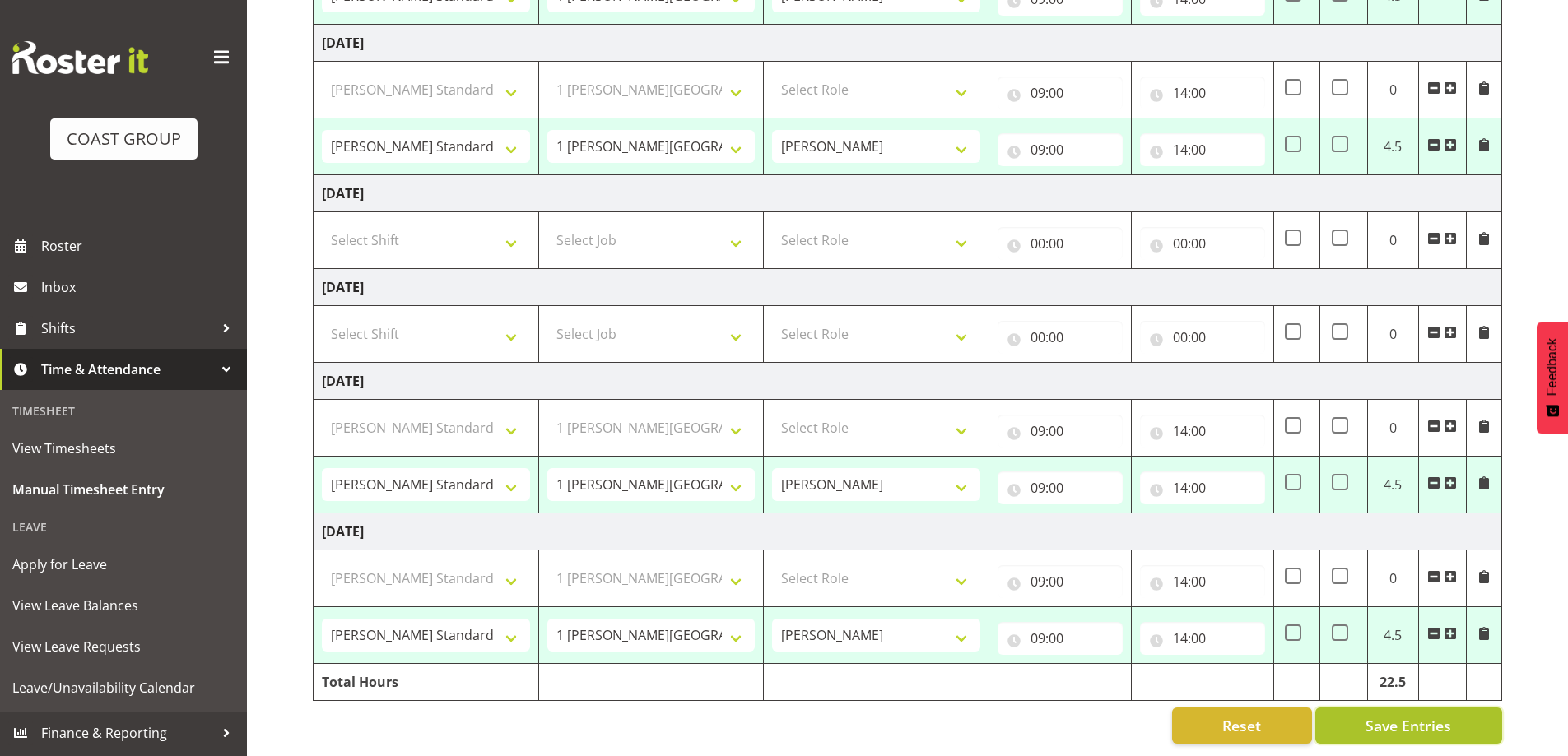
select select "47759"
select select "7032"
select select "47759"
select select "7032"
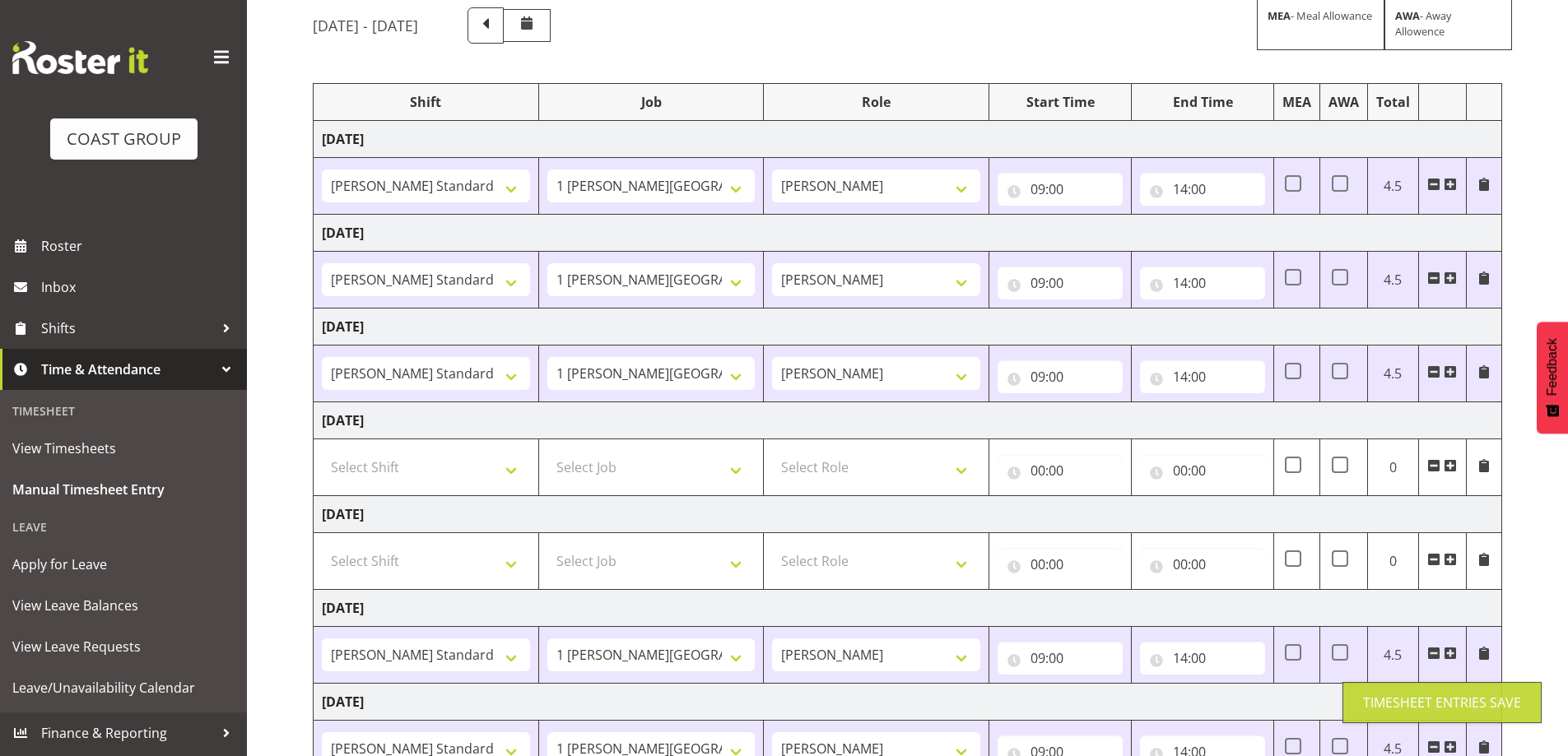
scroll to position [0, 0]
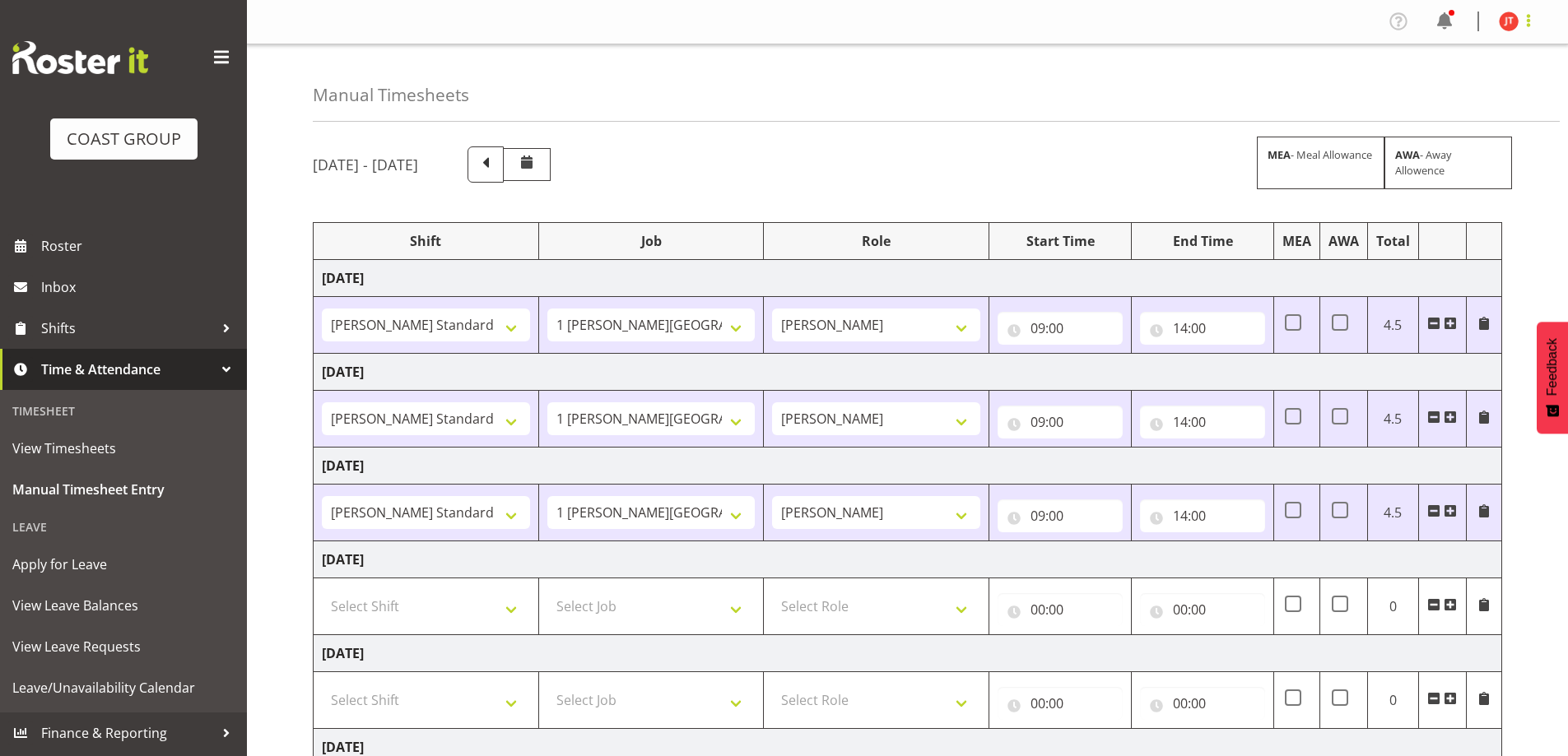
click at [1531, 24] on span at bounding box center [1528, 20] width 20 height 20
click at [1494, 96] on link "Log Out" at bounding box center [1459, 86] width 158 height 30
